Goal: Register for event/course: Sign up to attend an event or enroll in a course

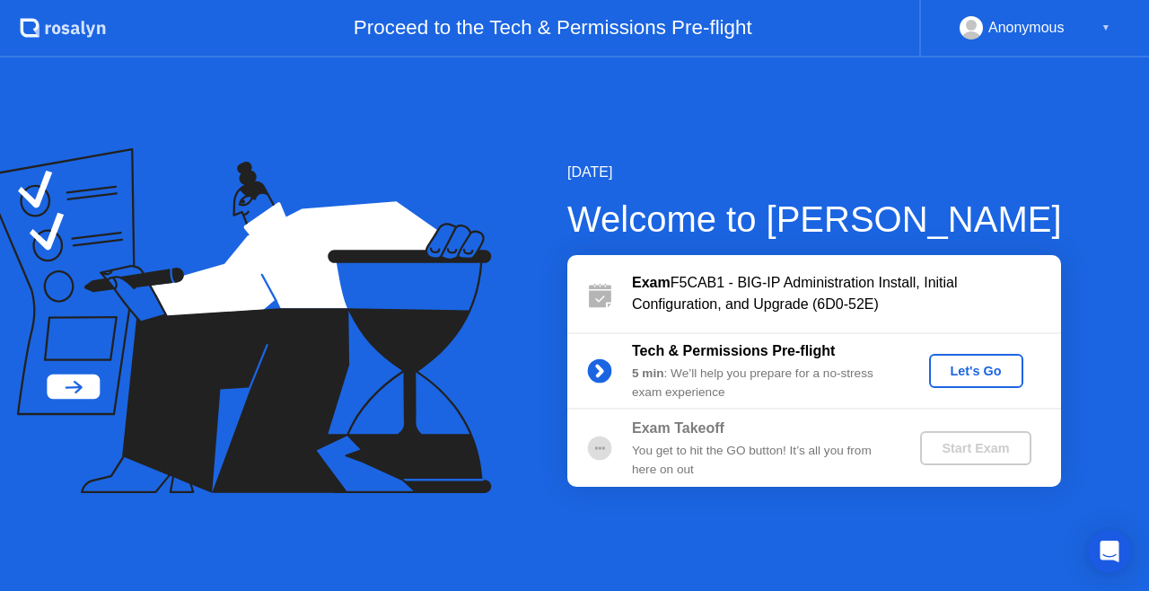
click at [1104, 31] on div "▼" at bounding box center [1106, 27] width 9 height 23
click at [1104, 25] on div "▼" at bounding box center [1106, 27] width 9 height 23
click at [964, 369] on div "Let's Go" at bounding box center [976, 371] width 80 height 14
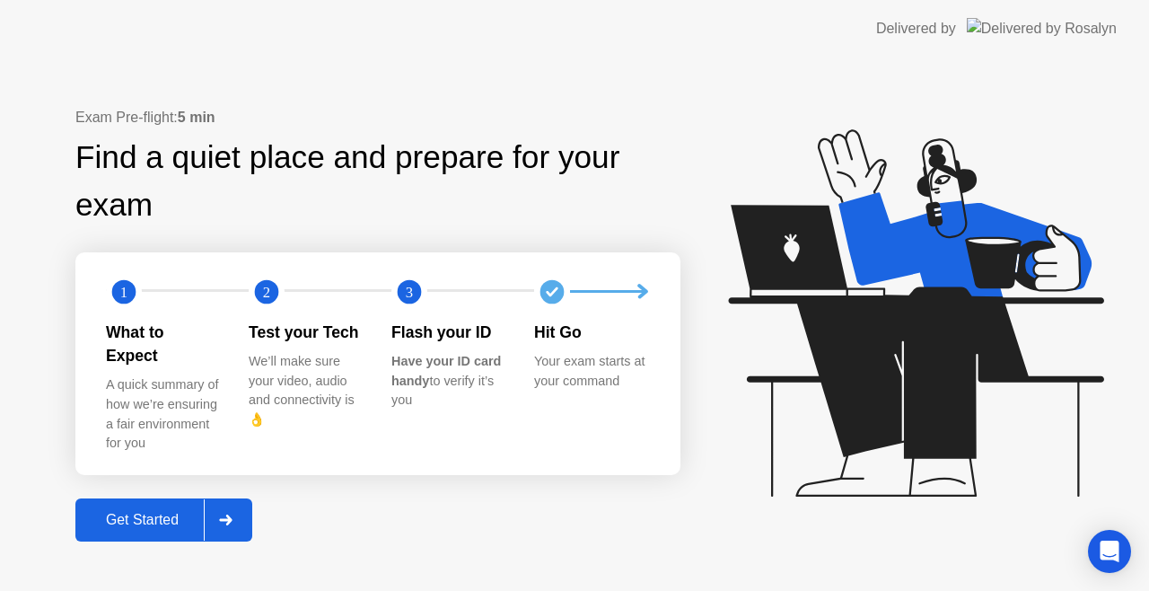
click at [136, 512] on div "Get Started" at bounding box center [142, 520] width 123 height 16
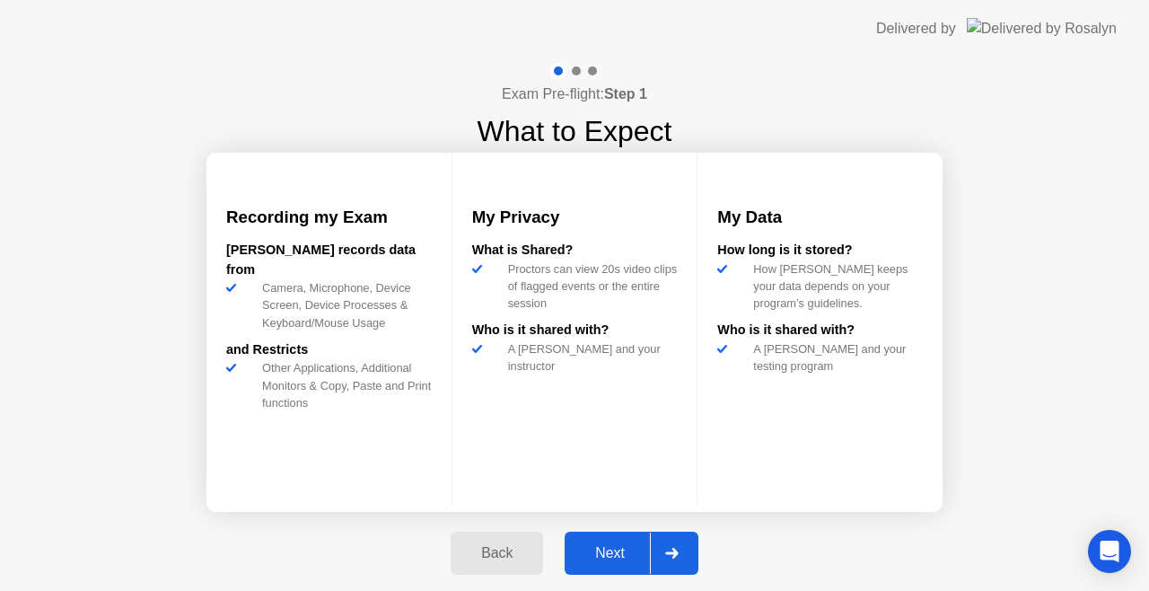
click at [612, 547] on div "Next" at bounding box center [610, 553] width 80 height 16
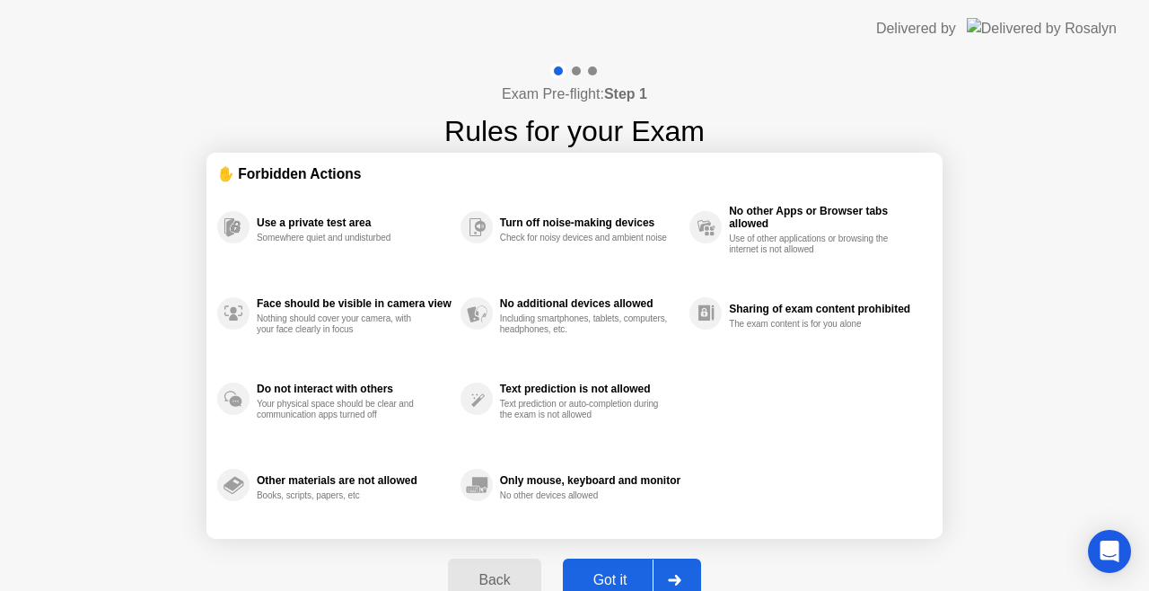
click at [620, 573] on div "Got it" at bounding box center [610, 580] width 84 height 16
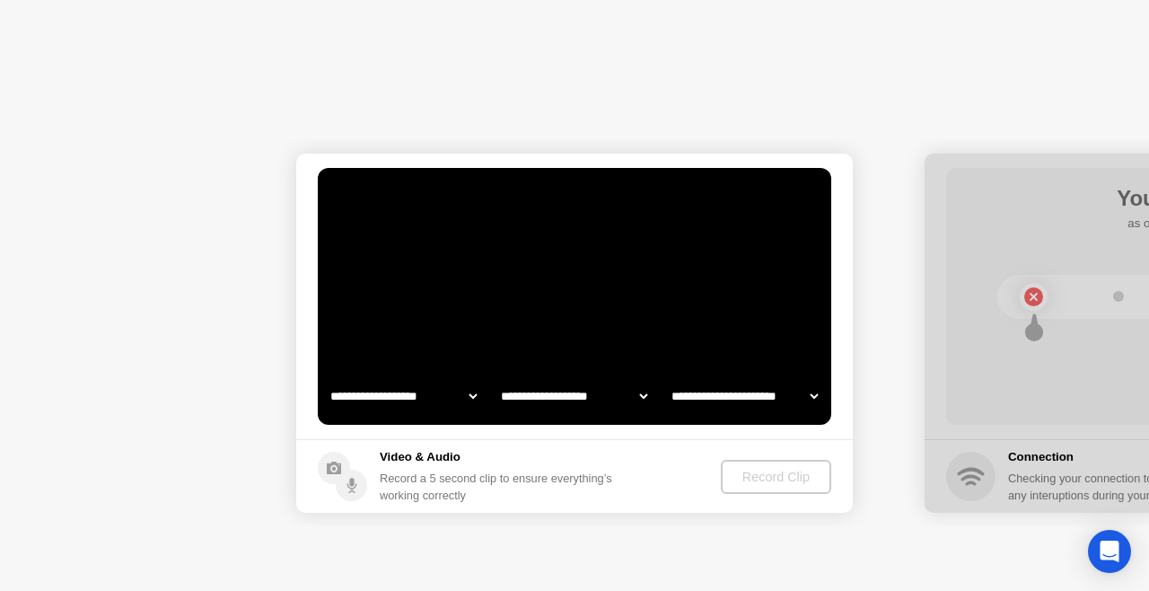
select select "**********"
select select "*******"
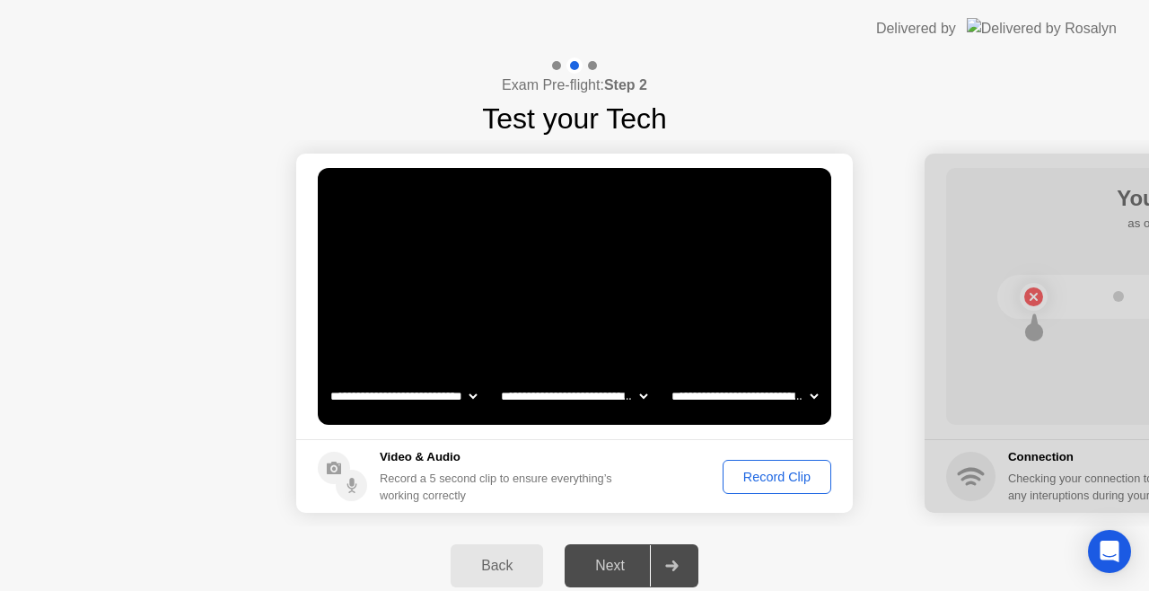
click at [772, 474] on div "Record Clip" at bounding box center [777, 477] width 96 height 14
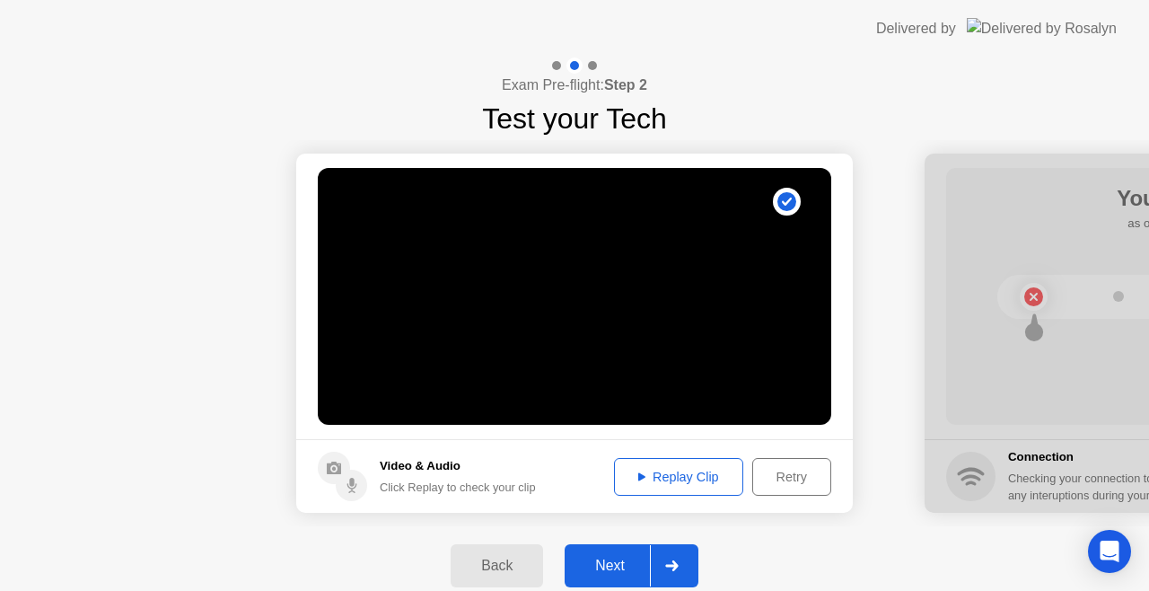
click at [609, 570] on div "Next" at bounding box center [610, 566] width 80 height 16
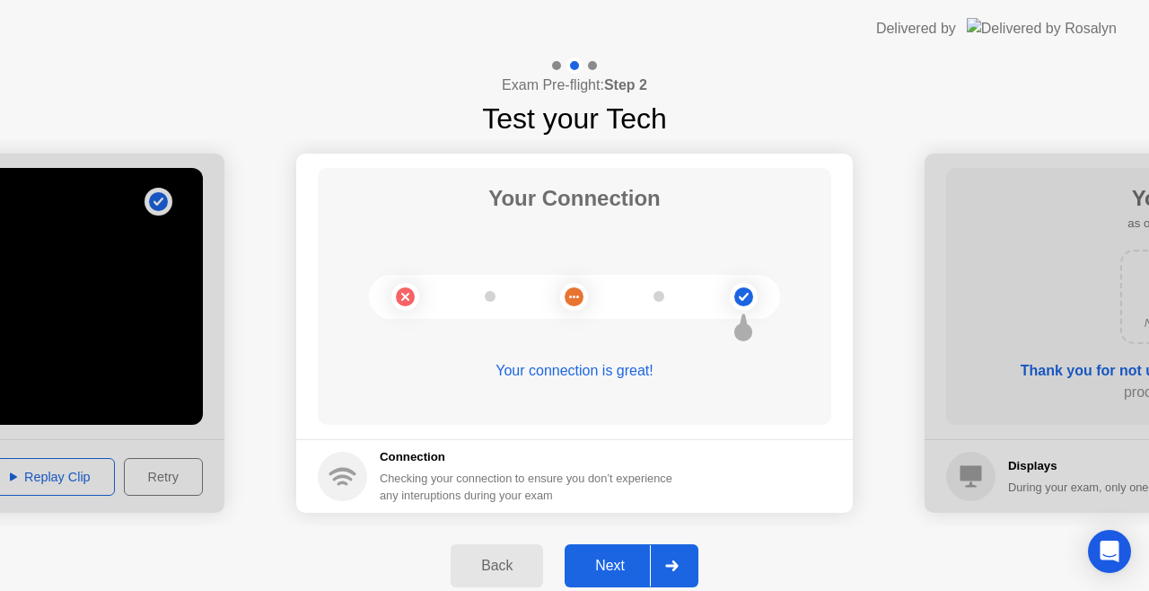
click at [612, 569] on div "Next" at bounding box center [610, 566] width 80 height 16
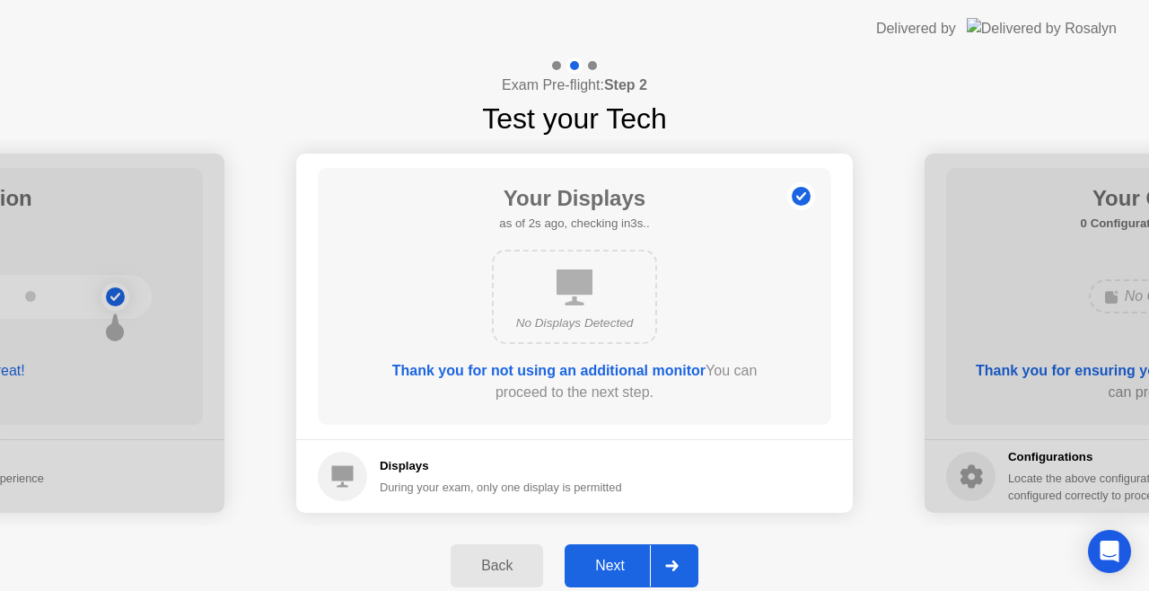
click at [612, 569] on div "Next" at bounding box center [610, 566] width 80 height 16
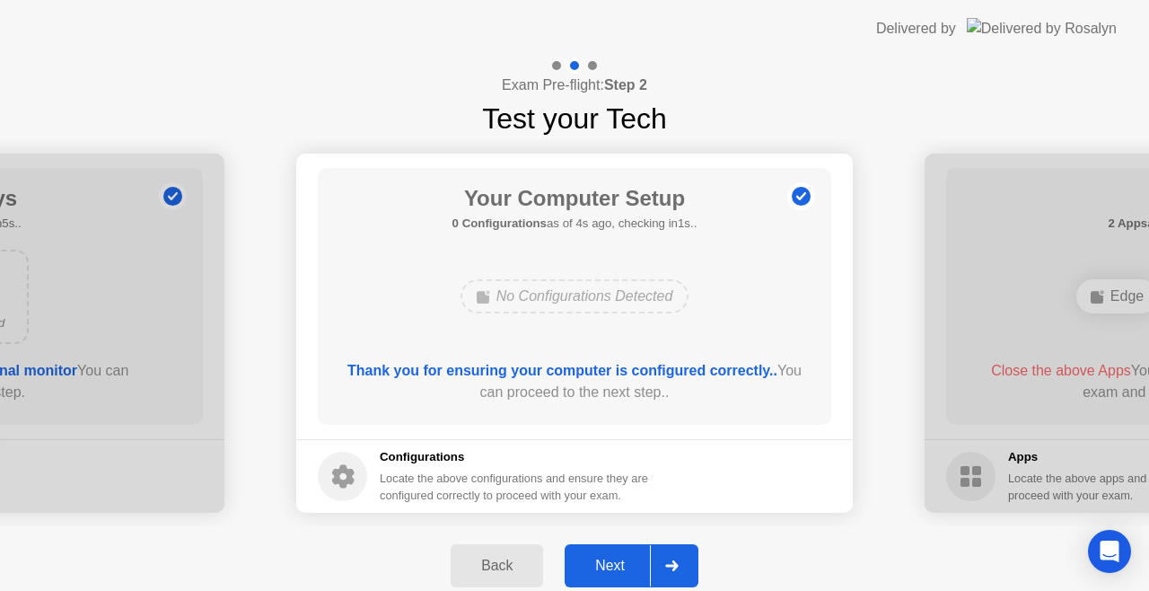
click at [612, 569] on div "Next" at bounding box center [610, 566] width 80 height 16
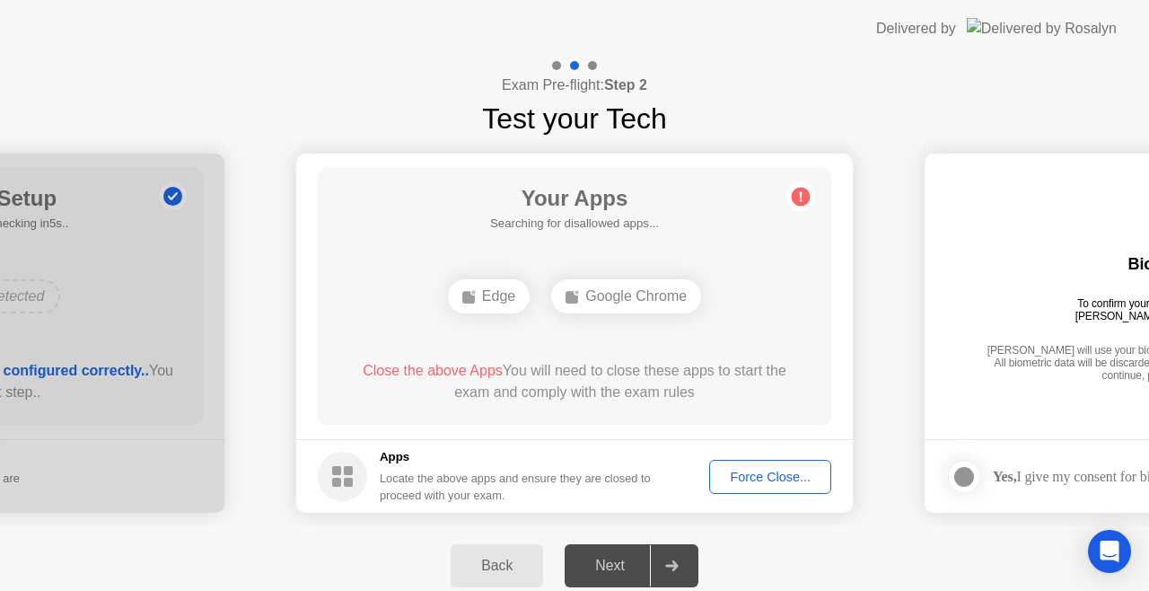
click at [764, 470] on div "Force Close..." at bounding box center [771, 477] width 110 height 14
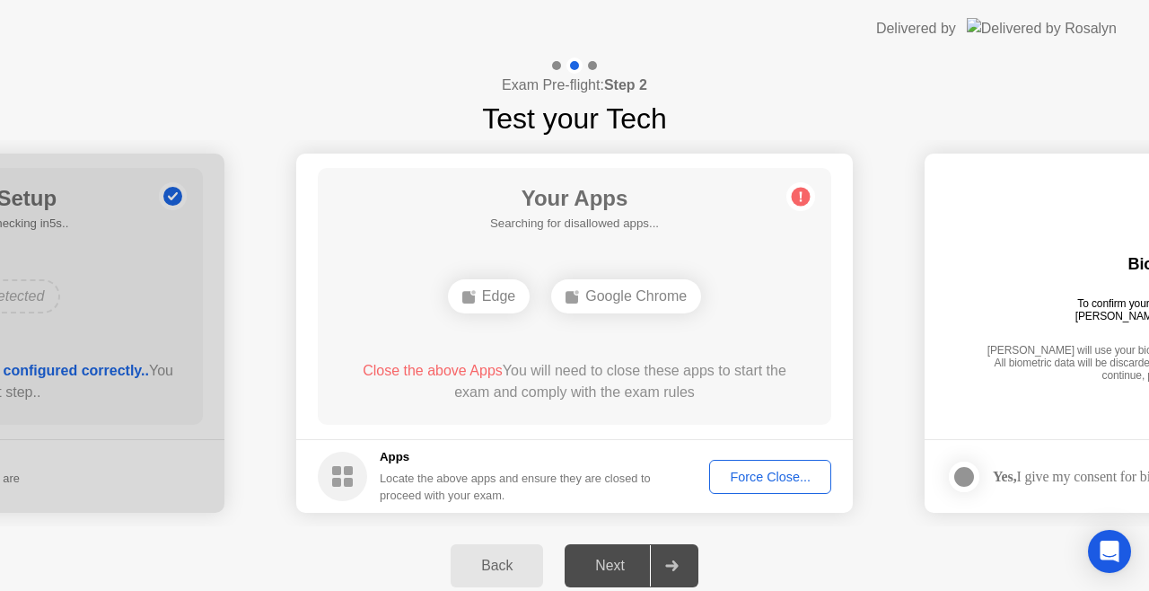
click at [763, 479] on div "Force Close..." at bounding box center [771, 477] width 110 height 14
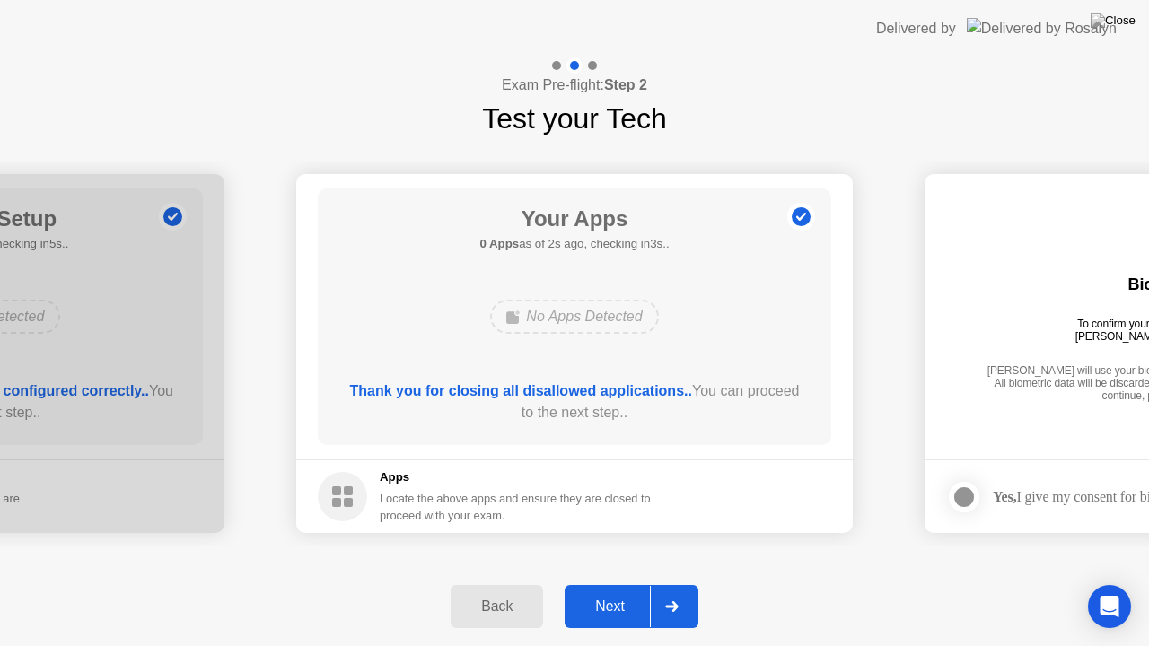
click at [621, 590] on div "Next" at bounding box center [610, 607] width 80 height 16
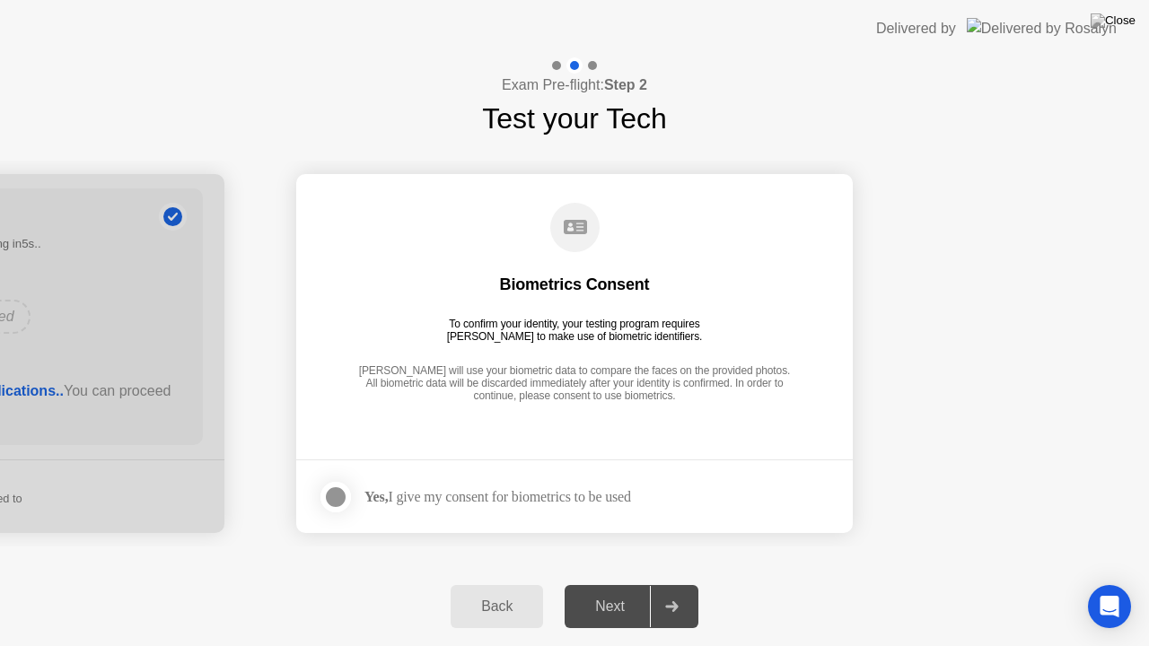
click at [334, 496] on div at bounding box center [336, 498] width 22 height 22
click at [634, 590] on div "Next" at bounding box center [610, 607] width 80 height 16
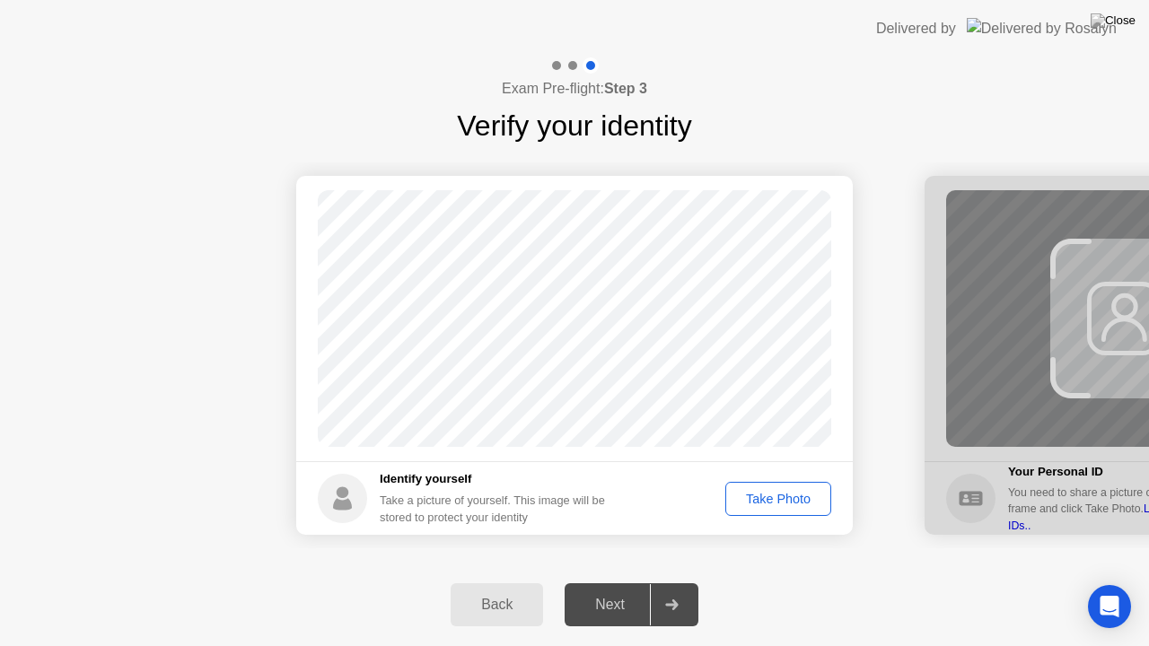
click at [751, 501] on div "Take Photo" at bounding box center [778, 499] width 93 height 14
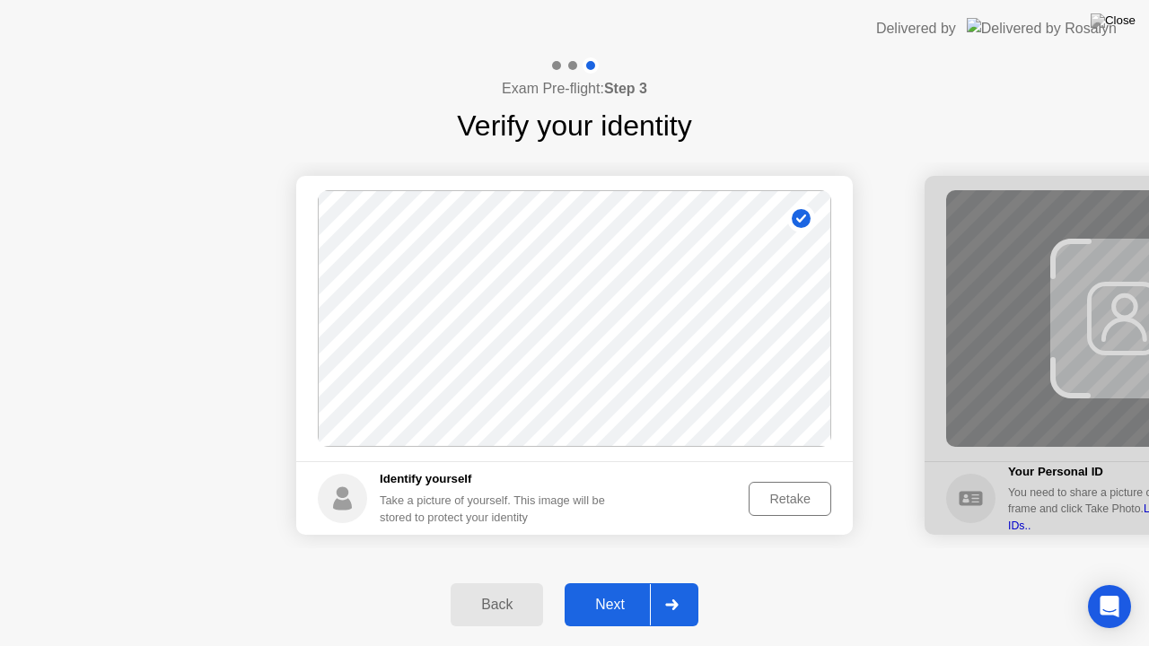
click at [633, 590] on div "Next" at bounding box center [610, 605] width 80 height 16
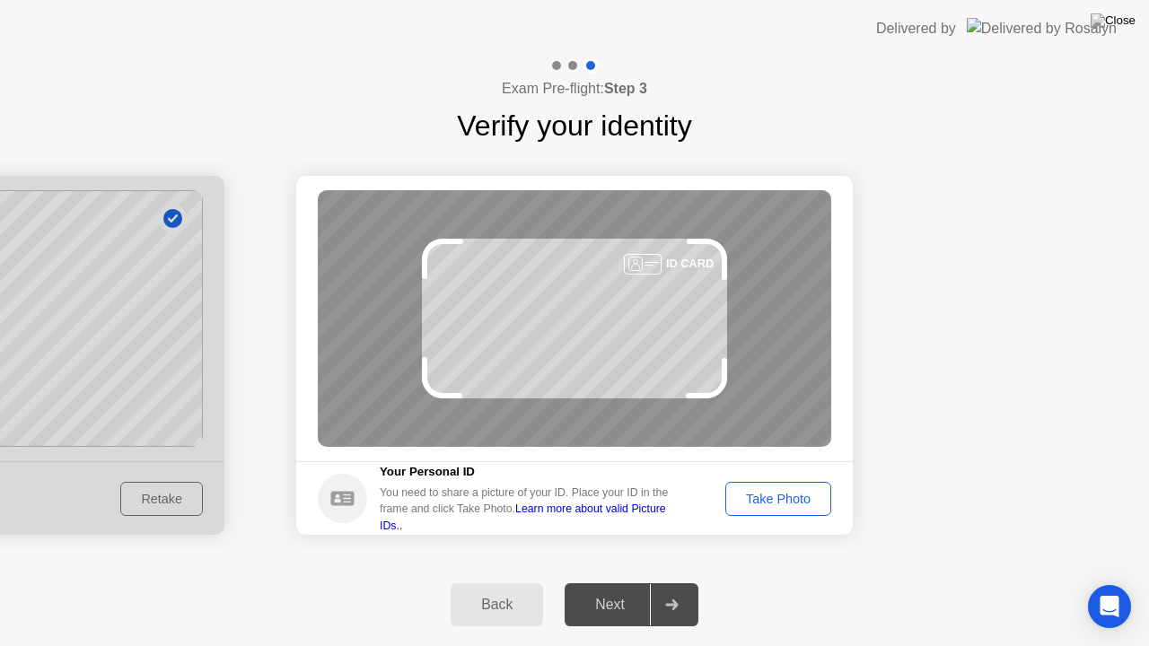
click at [770, 498] on div "Take Photo" at bounding box center [778, 499] width 93 height 14
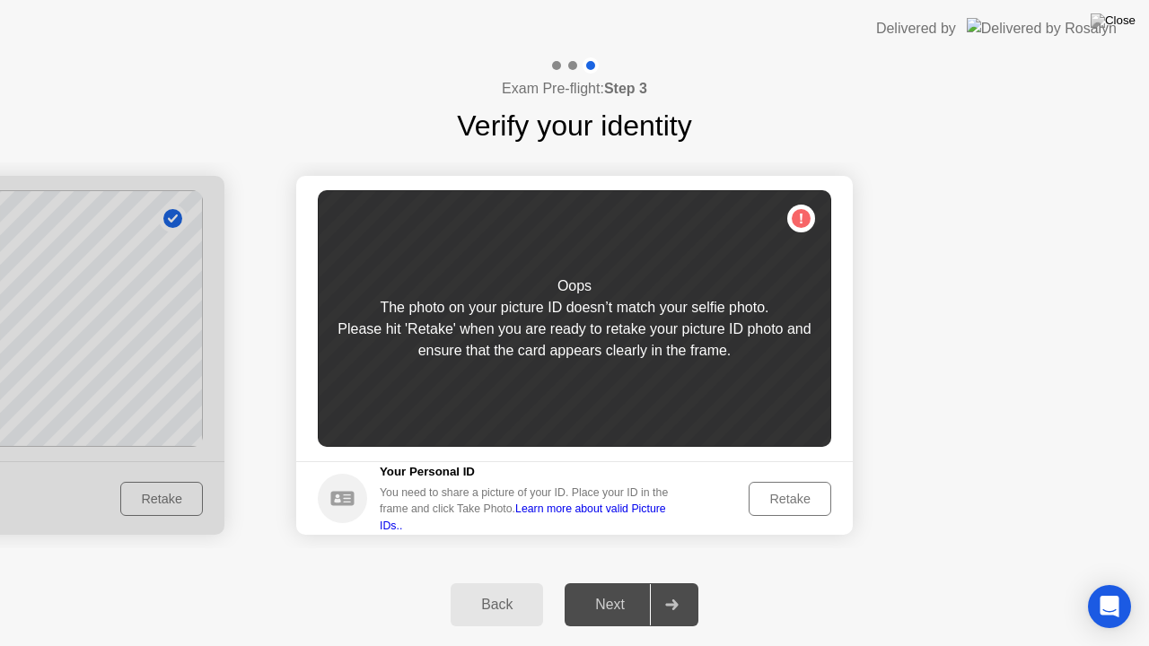
click at [770, 498] on div "Retake" at bounding box center [790, 499] width 70 height 14
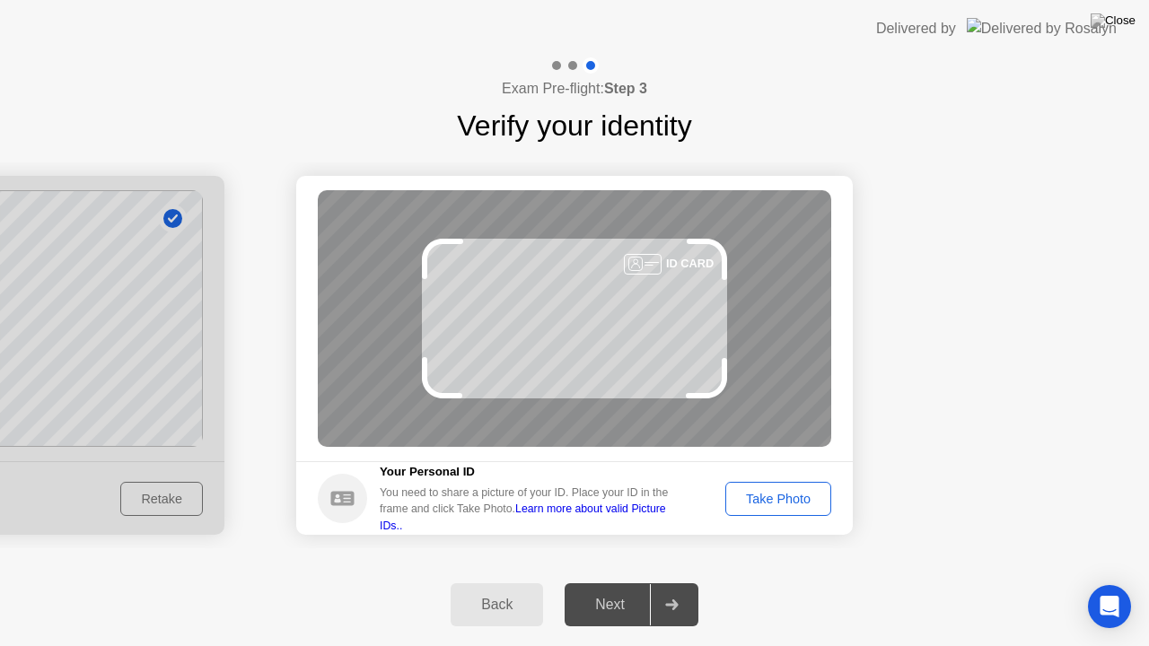
click at [770, 498] on div "Take Photo" at bounding box center [778, 499] width 93 height 14
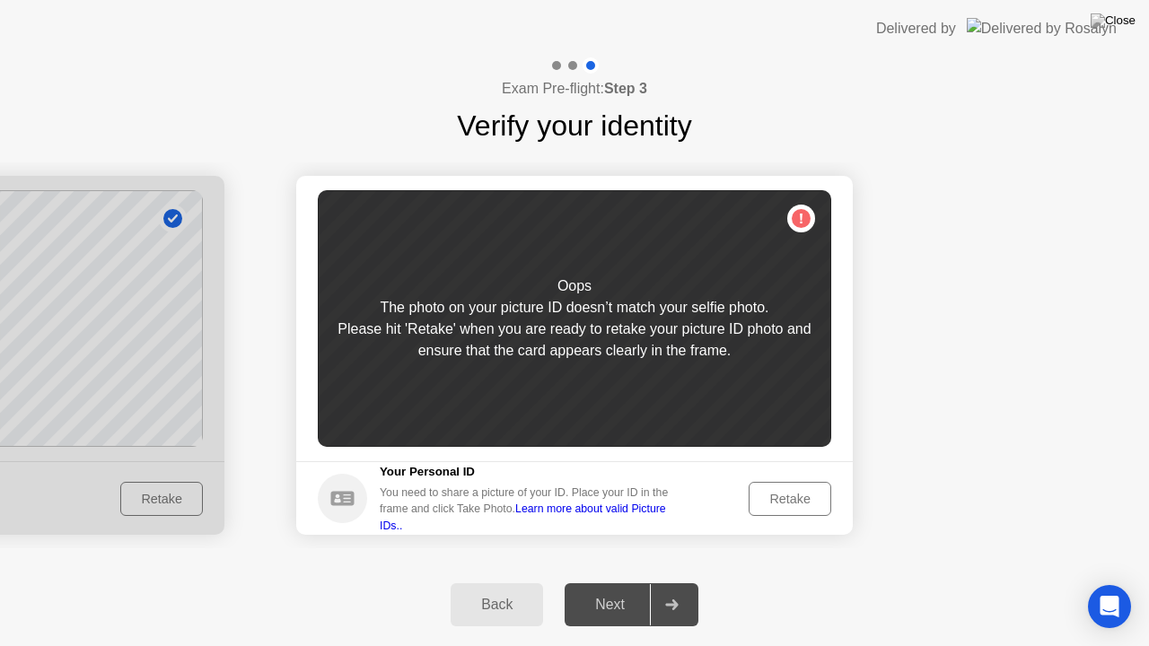
click at [770, 498] on div "Retake" at bounding box center [790, 499] width 70 height 14
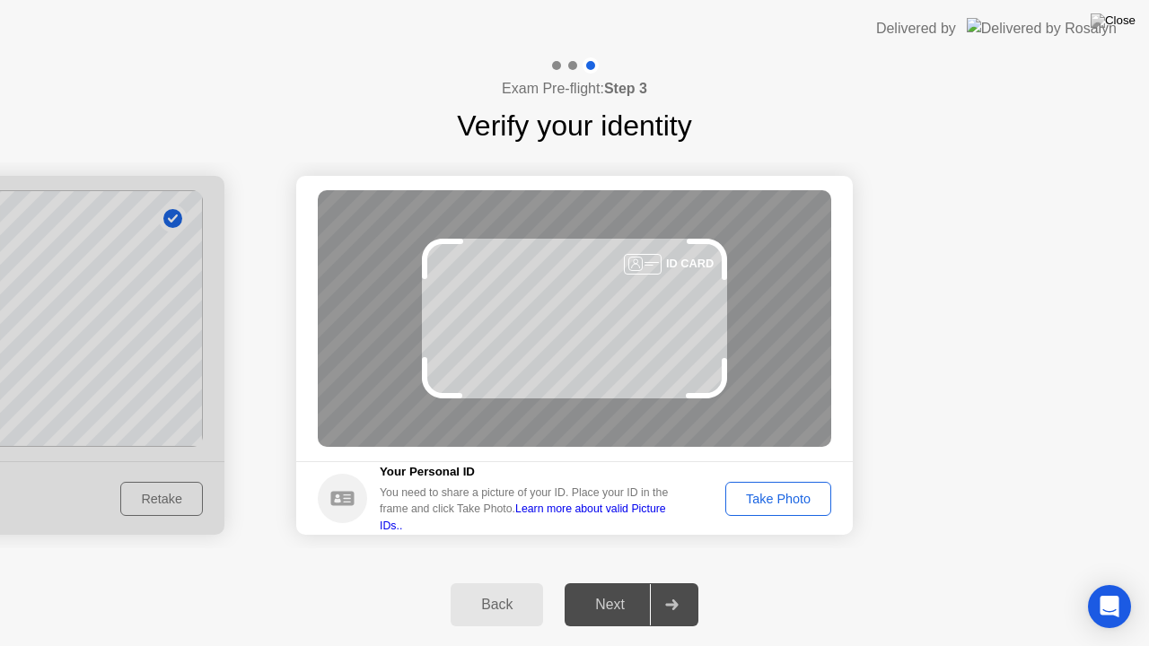
click at [770, 498] on div "Take Photo" at bounding box center [778, 499] width 93 height 14
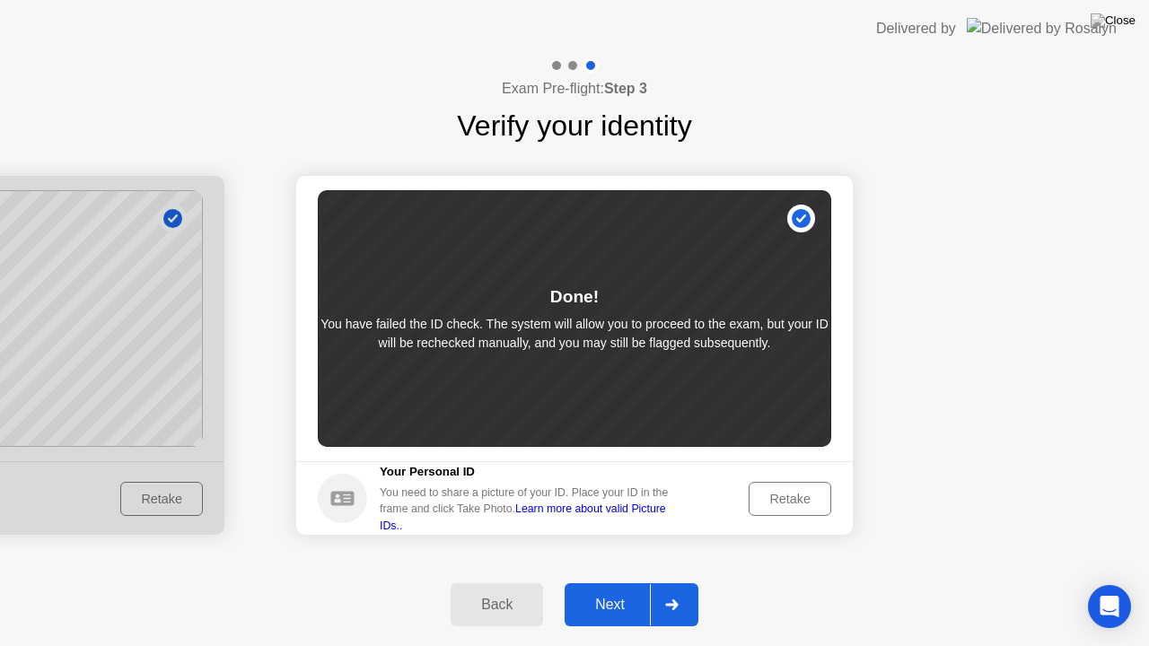
click at [604, 590] on div "Next" at bounding box center [610, 605] width 80 height 16
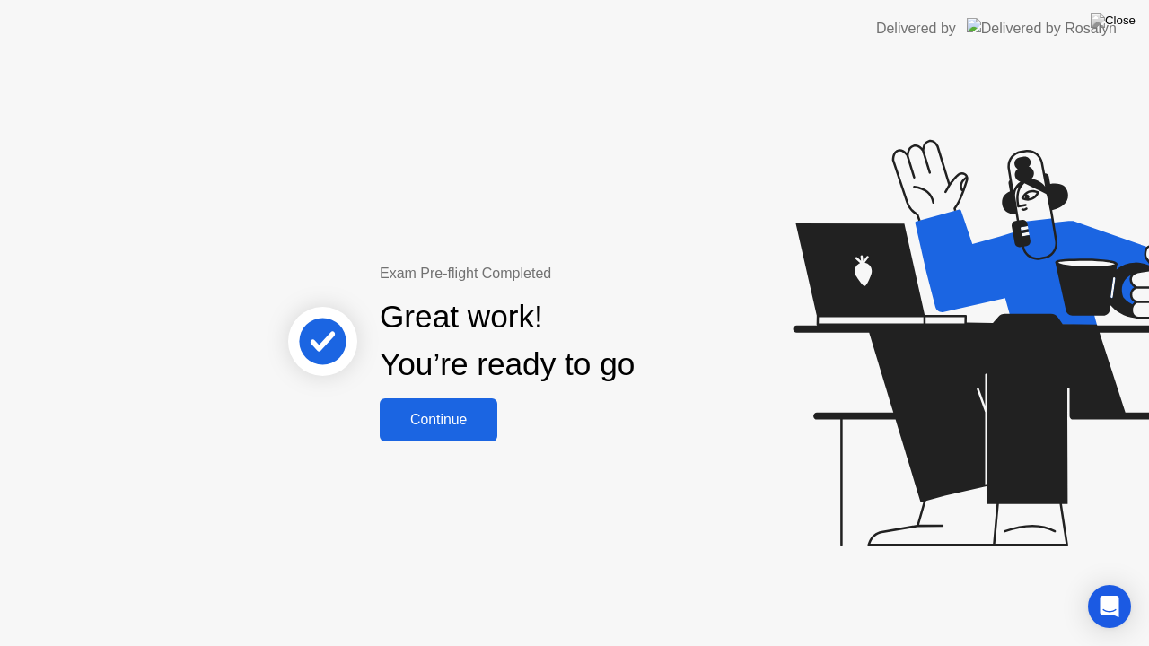
click at [411, 417] on div "Continue" at bounding box center [438, 420] width 107 height 16
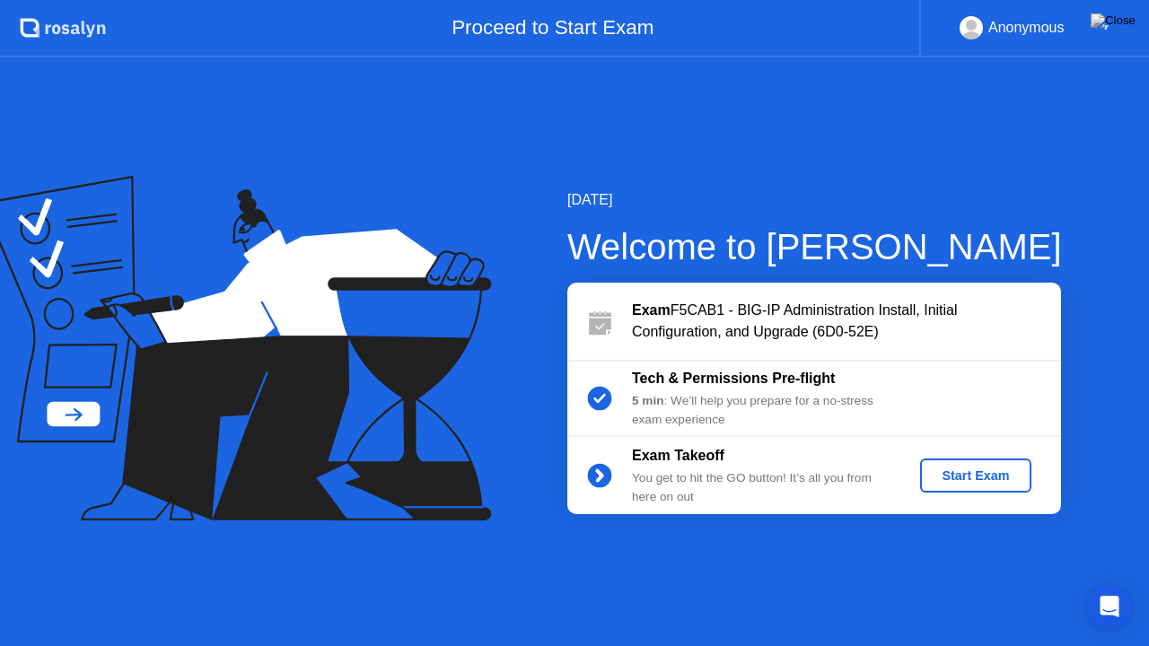
click at [965, 479] on div "Start Exam" at bounding box center [975, 476] width 96 height 14
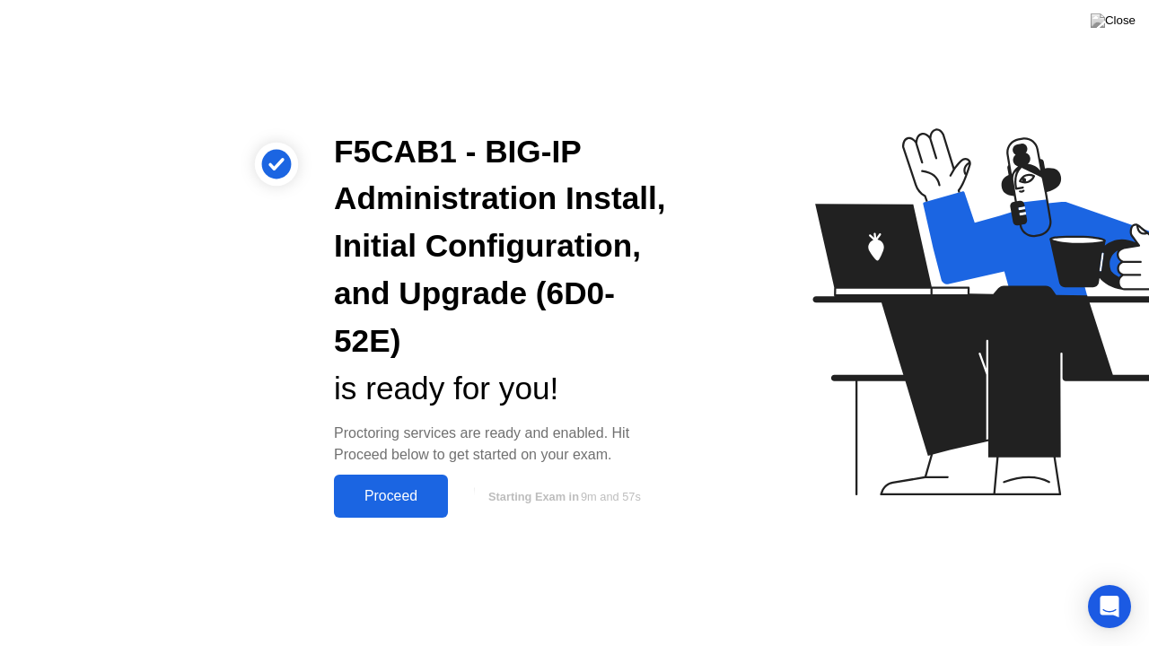
click at [382, 493] on div "Proceed" at bounding box center [390, 496] width 103 height 16
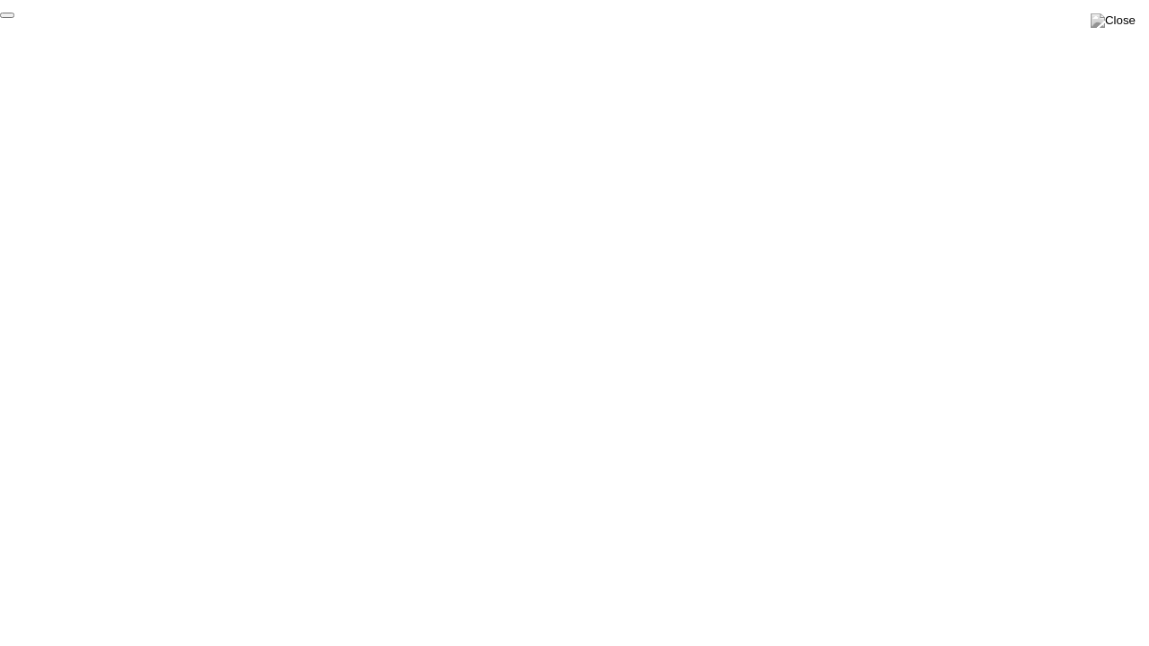
click div "End Proctoring Session"
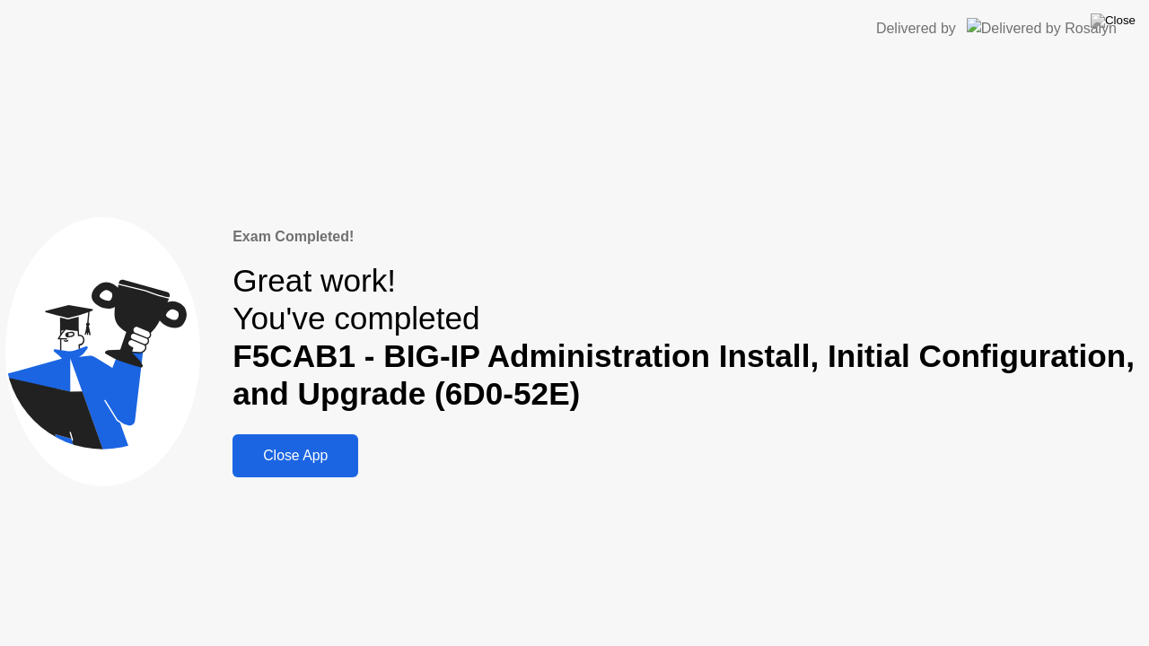
click at [319, 451] on div "Close App" at bounding box center [295, 456] width 115 height 16
